Goal: Task Accomplishment & Management: Complete application form

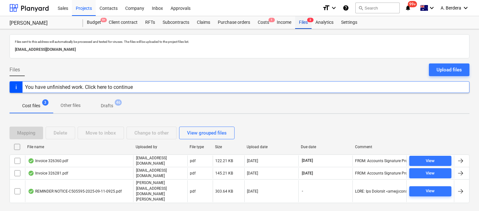
click at [305, 24] on div "Files 3" at bounding box center [303, 22] width 16 height 13
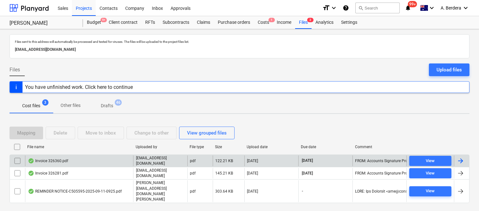
click at [96, 164] on div "Invoice 326360.pdf" at bounding box center [79, 160] width 108 height 11
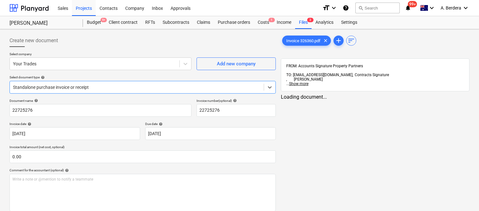
type input "22725276"
type input "[DATE]"
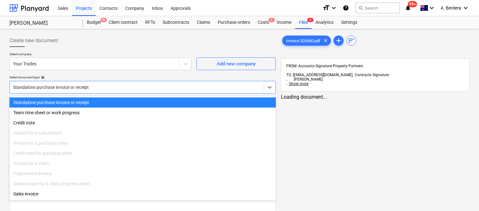
click at [111, 87] on div at bounding box center [137, 87] width 248 height 6
click at [115, 97] on div "Standalone purchase invoice or receipt" at bounding box center [143, 102] width 266 height 10
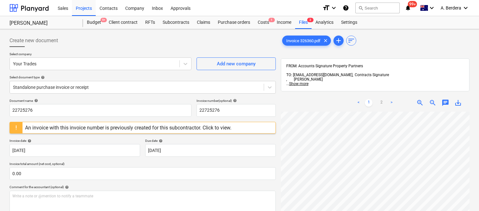
scroll to position [0, 57]
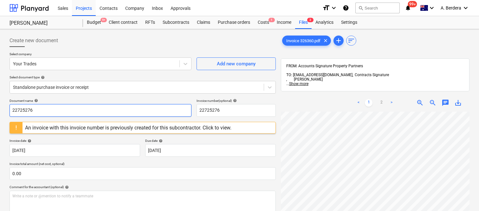
click at [46, 108] on input "22725276" at bounding box center [101, 110] width 182 height 13
click at [47, 108] on input "22725276" at bounding box center [101, 110] width 182 height 13
type input "t"
type input "YOUR TRADES INV- 326360"
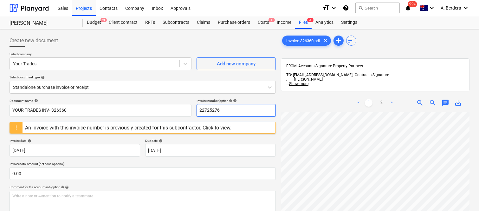
click at [220, 112] on input "22725276" at bounding box center [236, 110] width 79 height 13
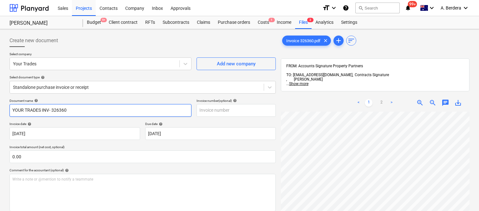
drag, startPoint x: 52, startPoint y: 108, endPoint x: 96, endPoint y: 113, distance: 44.3
click at [96, 113] on input "YOUR TRADES INV- 326360" at bounding box center [101, 110] width 182 height 13
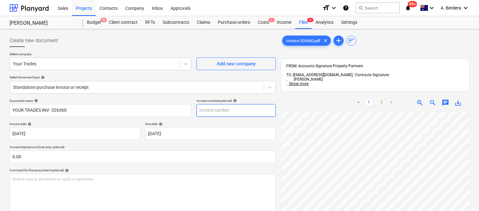
click at [229, 111] on input "text" at bounding box center [236, 110] width 79 height 13
paste input "326360"
type input "326360"
click at [280, 99] on div "Invoice 326360.pdf clear add sort FROM: Accounts Signature Property Partners TO…" at bounding box center [375, 170] width 194 height 276
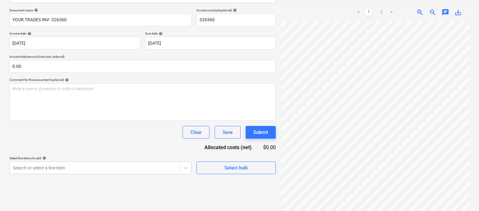
scroll to position [102, 56]
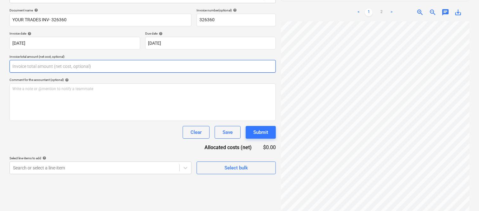
click at [48, 68] on input "text" at bounding box center [143, 66] width 266 height 13
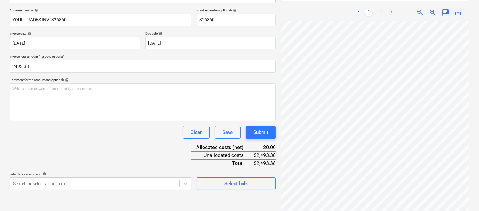
type input "2,493.38"
click at [77, 138] on div "Clear Save Submit" at bounding box center [143, 132] width 266 height 13
click at [105, 121] on body "Sales Projects Contacts Company Inbox Approvals format_size keyboard_arrow_down…" at bounding box center [239, 15] width 479 height 211
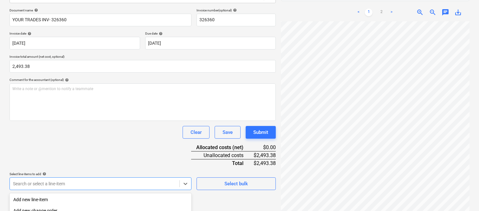
scroll to position [169, 0]
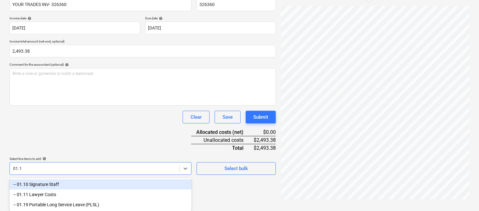
type input "01.10"
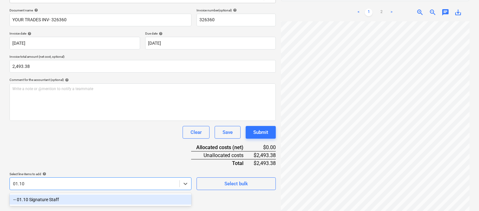
click at [111, 201] on div "-- 01.10 Signature Staff" at bounding box center [101, 199] width 182 height 10
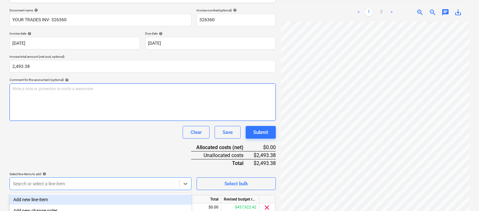
click at [62, 100] on div "Write a note or @mention to notify a teammate [PERSON_NAME]" at bounding box center [143, 101] width 266 height 37
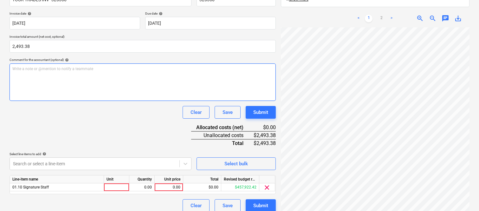
scroll to position [116, 0]
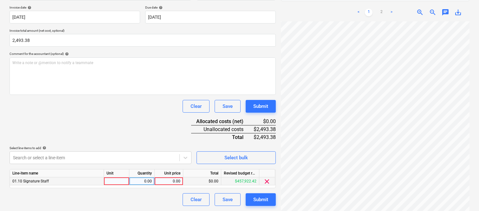
click at [116, 182] on div at bounding box center [116, 181] width 25 height 8
type input "INVOICE"
click at [144, 180] on div "0.00" at bounding box center [142, 181] width 20 height 8
type input "1"
click at [167, 182] on div "0.00" at bounding box center [168, 181] width 23 height 8
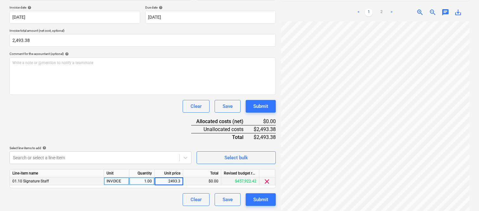
type input "2493.38"
click at [144, 123] on div "Document name help YOUR TRADES INV- 326360 Invoice number (optional) help 32636…" at bounding box center [143, 94] width 266 height 224
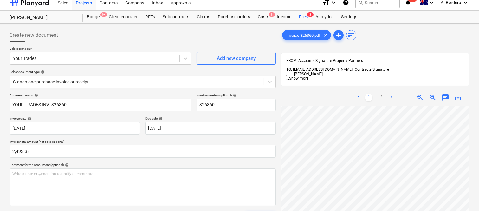
scroll to position [0, 0]
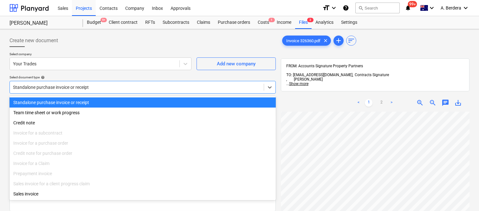
click at [134, 84] on div at bounding box center [137, 87] width 248 height 6
click at [135, 100] on div "Standalone purchase invoice or receipt" at bounding box center [143, 102] width 266 height 10
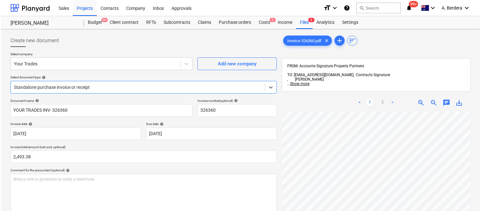
scroll to position [116, 0]
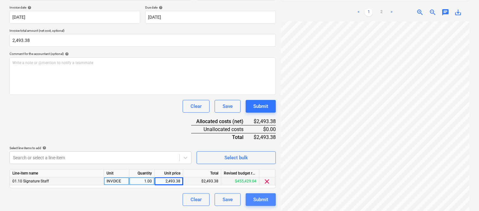
click at [261, 202] on div "Submit" at bounding box center [260, 199] width 15 height 8
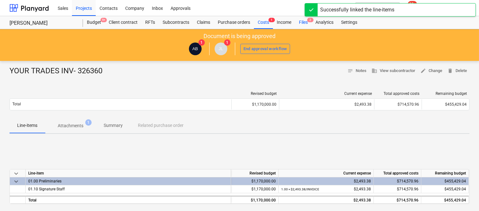
click at [299, 21] on div "Files 2" at bounding box center [303, 22] width 16 height 13
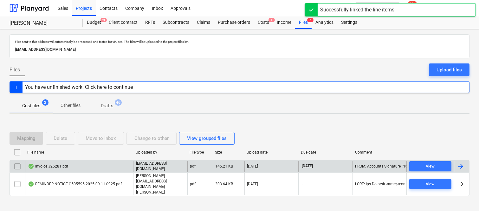
click at [86, 166] on div "Invoice 326281.pdf [EMAIL_ADDRESS][DOMAIN_NAME] pdf 145.21 KB [DATE] [DATE] FRO…" at bounding box center [240, 166] width 460 height 12
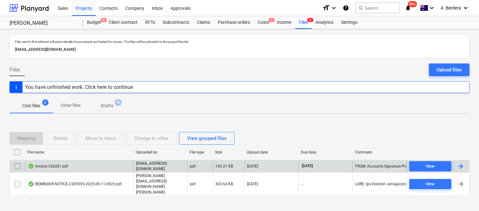
click at [90, 171] on div "Invoice 326281.pdf" at bounding box center [79, 166] width 108 height 11
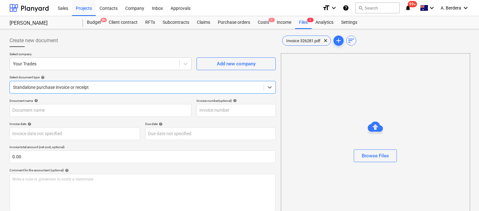
type input "22725276"
type input "[DATE]"
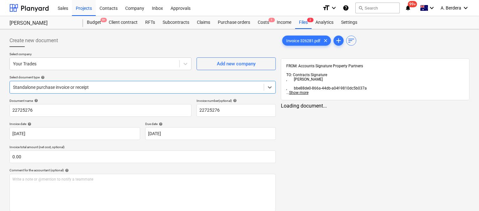
click at [117, 84] on div at bounding box center [137, 87] width 248 height 6
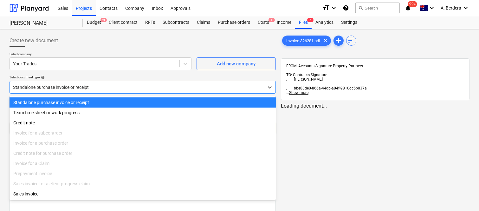
click at [117, 100] on div "Standalone purchase invoice or receipt" at bounding box center [143, 102] width 266 height 10
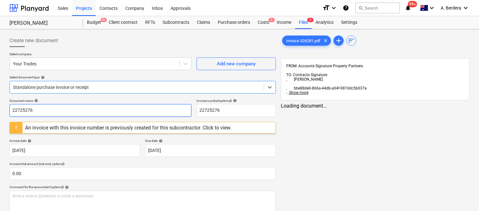
click at [74, 114] on input "22725276" at bounding box center [101, 110] width 182 height 13
click at [74, 113] on input "22725276" at bounding box center [101, 110] width 182 height 13
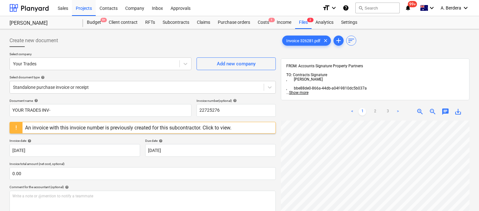
scroll to position [18, 57]
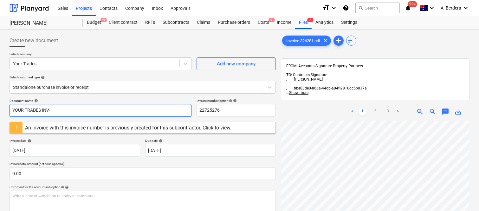
click at [89, 109] on input "YOUR TRADES INV-" at bounding box center [101, 110] width 182 height 13
type input "YOUR TRADES INV- 326281"
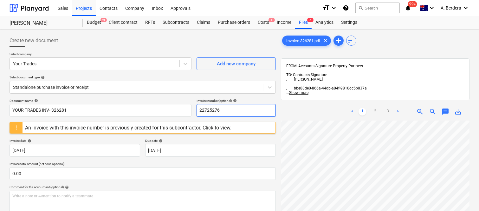
click at [209, 110] on input "22725276" at bounding box center [236, 110] width 79 height 13
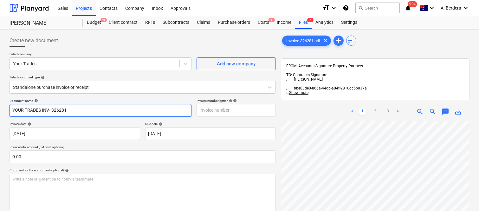
drag, startPoint x: 50, startPoint y: 109, endPoint x: 91, endPoint y: 113, distance: 40.8
click at [91, 113] on input "YOUR TRADES INV- 326281" at bounding box center [101, 110] width 182 height 13
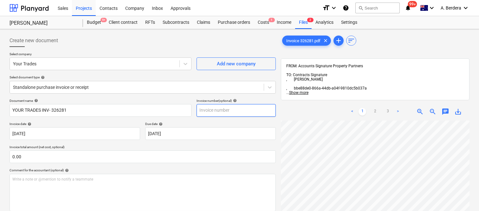
click at [211, 105] on input "text" at bounding box center [236, 110] width 79 height 13
paste input "326281"
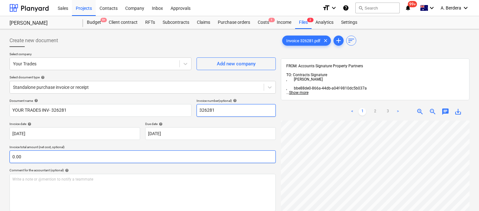
type input "326281"
click at [96, 157] on input "text" at bounding box center [143, 156] width 266 height 13
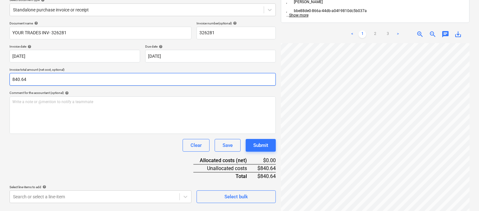
scroll to position [90, 0]
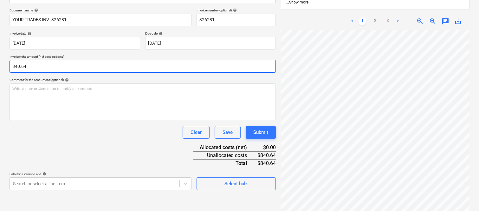
type input "840.64"
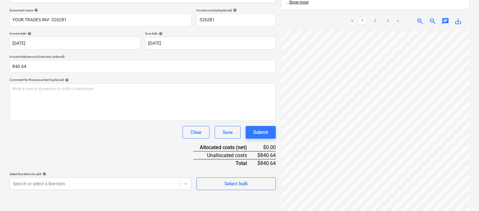
click at [98, 151] on div "Document name help YOUR TRADES INV- 326281 Invoice number (optional) help 32628…" at bounding box center [143, 99] width 266 height 182
click at [71, 121] on body "Sales Projects Contacts Company Inbox Approvals format_size keyboard_arrow_down…" at bounding box center [239, 15] width 479 height 211
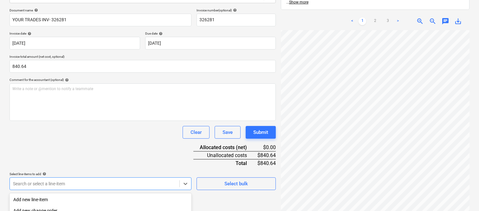
scroll to position [169, 0]
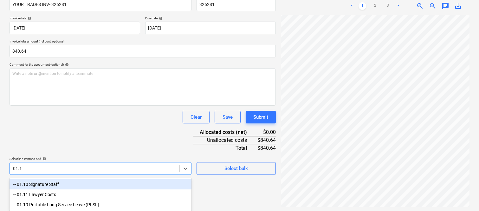
type input "01.10"
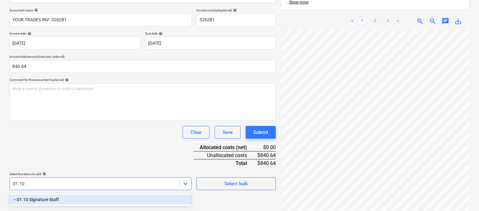
drag, startPoint x: 55, startPoint y: 198, endPoint x: 49, endPoint y: 153, distance: 45.5
click at [56, 198] on div "-- 01.10 Signature Staff" at bounding box center [101, 199] width 182 height 10
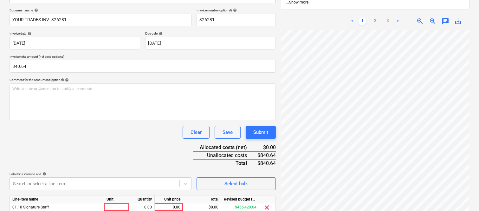
click at [49, 153] on div "Document name help YOUR TRADES INV- 326281 Invoice number (optional) help 32628…" at bounding box center [143, 120] width 266 height 224
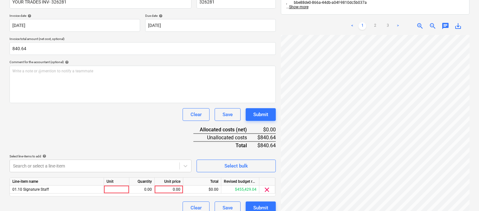
scroll to position [116, 0]
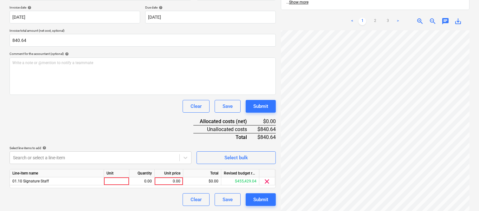
click at [116, 181] on div at bounding box center [116, 181] width 25 height 8
type input "INVOICE"
click at [142, 178] on div "Line-item name Unit Quantity Unit price Total Revised budget remaining 01.10 Si…" at bounding box center [143, 178] width 266 height 19
click at [143, 180] on div "0.00" at bounding box center [142, 181] width 20 height 8
type input "1"
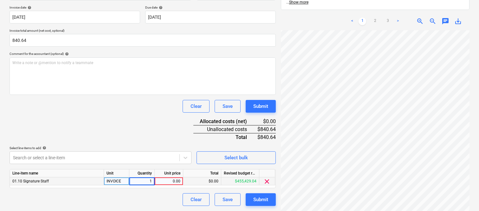
click at [170, 180] on div "0.00" at bounding box center [168, 181] width 23 height 8
type input "840.64"
click at [157, 206] on div "Create new document Select company Your Trades Add new company Select document …" at bounding box center [143, 61] width 272 height 293
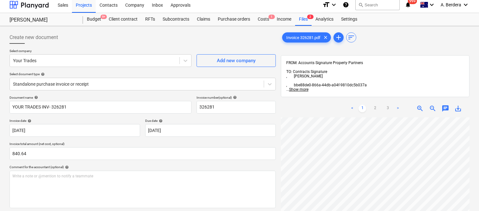
scroll to position [0, 0]
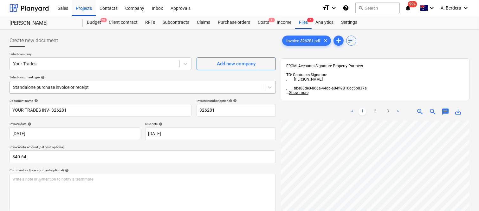
click at [123, 86] on div at bounding box center [137, 87] width 248 height 6
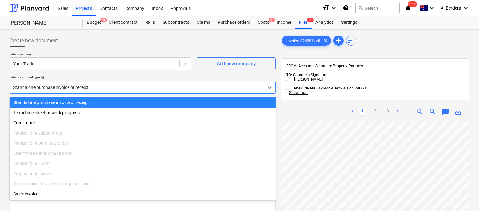
click at [125, 102] on div "Standalone purchase invoice or receipt" at bounding box center [143, 102] width 266 height 10
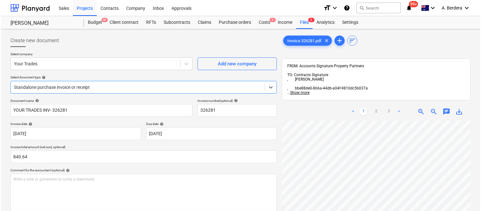
scroll to position [116, 0]
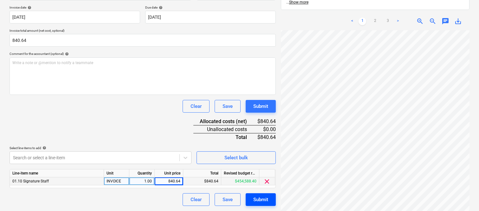
click at [257, 199] on div "Submit" at bounding box center [260, 199] width 15 height 8
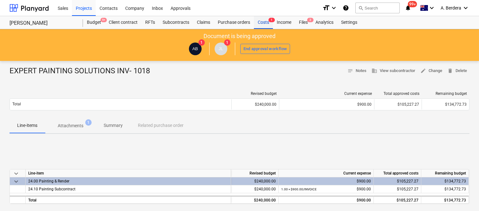
click at [267, 23] on div "Costs 1" at bounding box center [263, 22] width 19 height 13
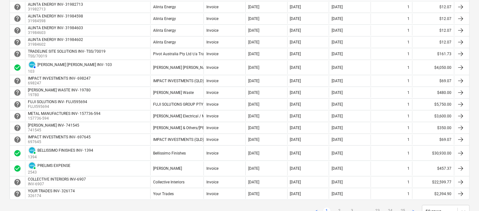
scroll to position [535, 0]
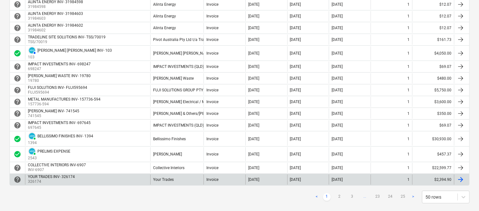
click at [162, 182] on div "Your Trades" at bounding box center [163, 179] width 21 height 4
